Goal: Transaction & Acquisition: Purchase product/service

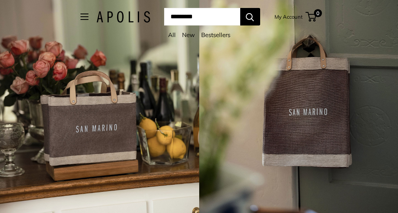
click at [234, 17] on input "Search..." at bounding box center [202, 17] width 76 height 18
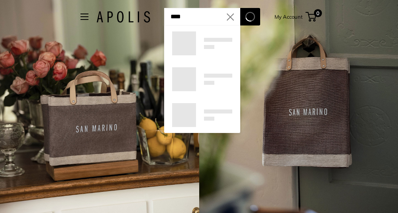
type input "****"
click at [260, 17] on button "Search" at bounding box center [250, 17] width 20 height 18
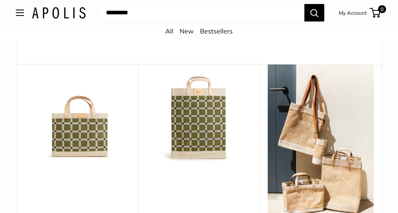
scroll to position [85, 0]
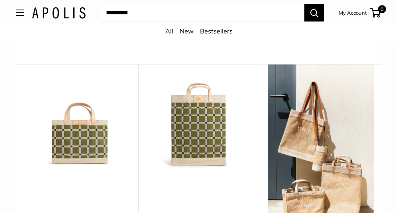
click at [0, 0] on img at bounding box center [0, 0] width 0 height 0
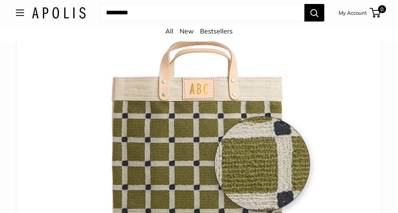
scroll to position [94, 0]
